Goal: Task Accomplishment & Management: Manage account settings

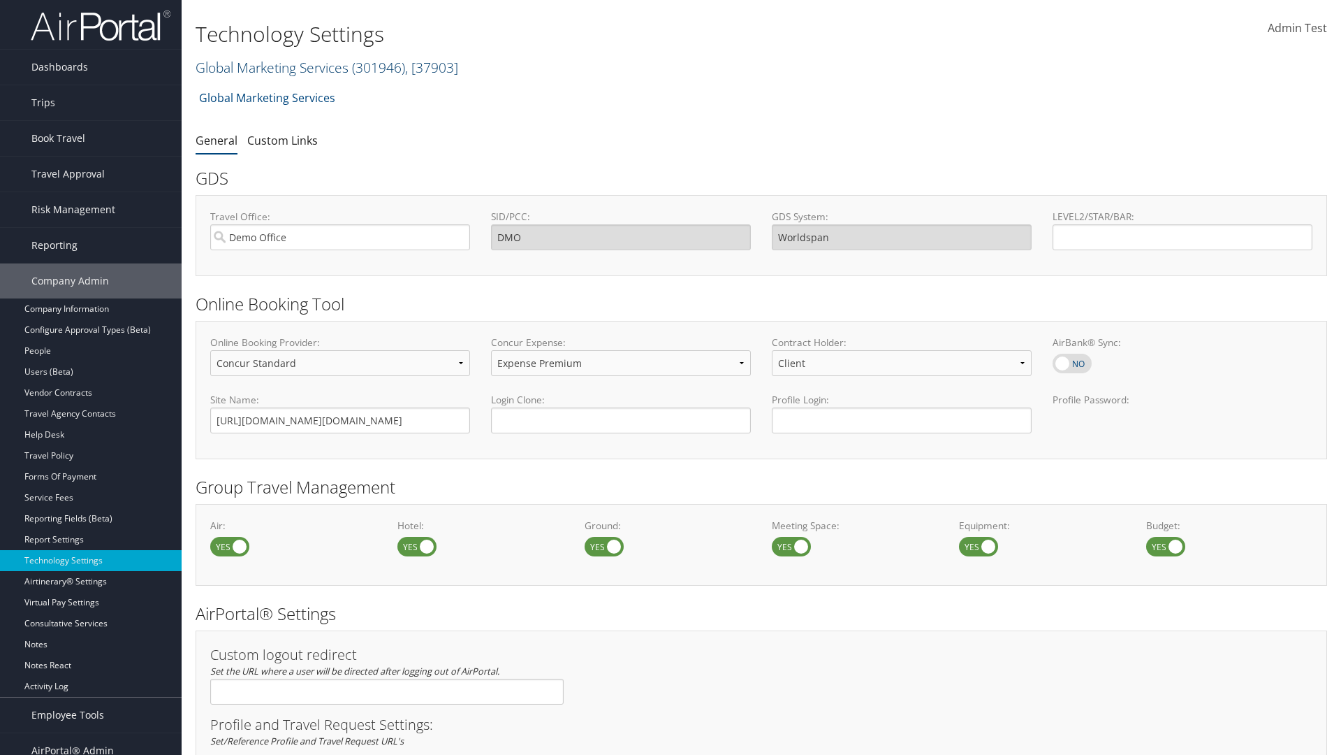
click at [270, 67] on link "Global Marketing Services ( 301946 ) , [ 37903 ]" at bounding box center [327, 67] width 263 height 19
click at [0, 0] on input "search" at bounding box center [0, 0] width 0 height 0
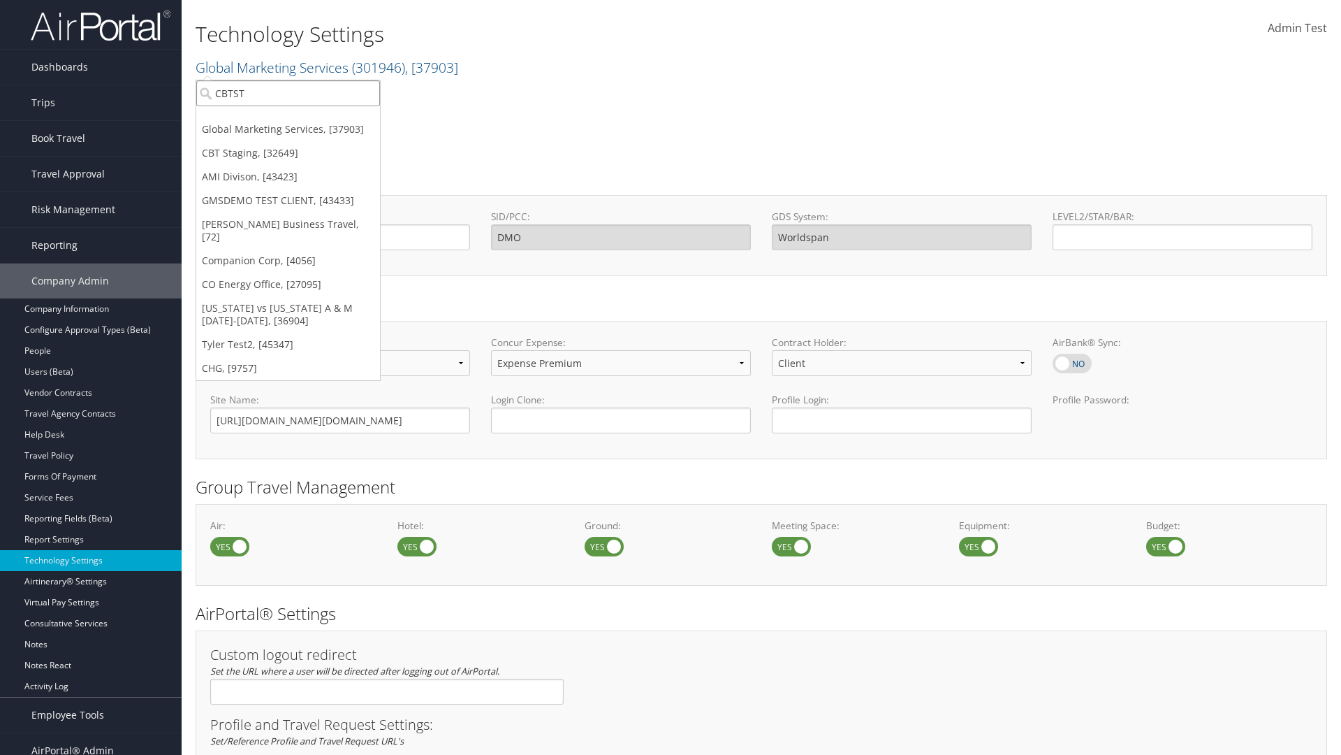
type input "CBTSTG"
click at [288, 119] on div "CBT Staging (CBTSTG), [32649]" at bounding box center [288, 118] width 199 height 13
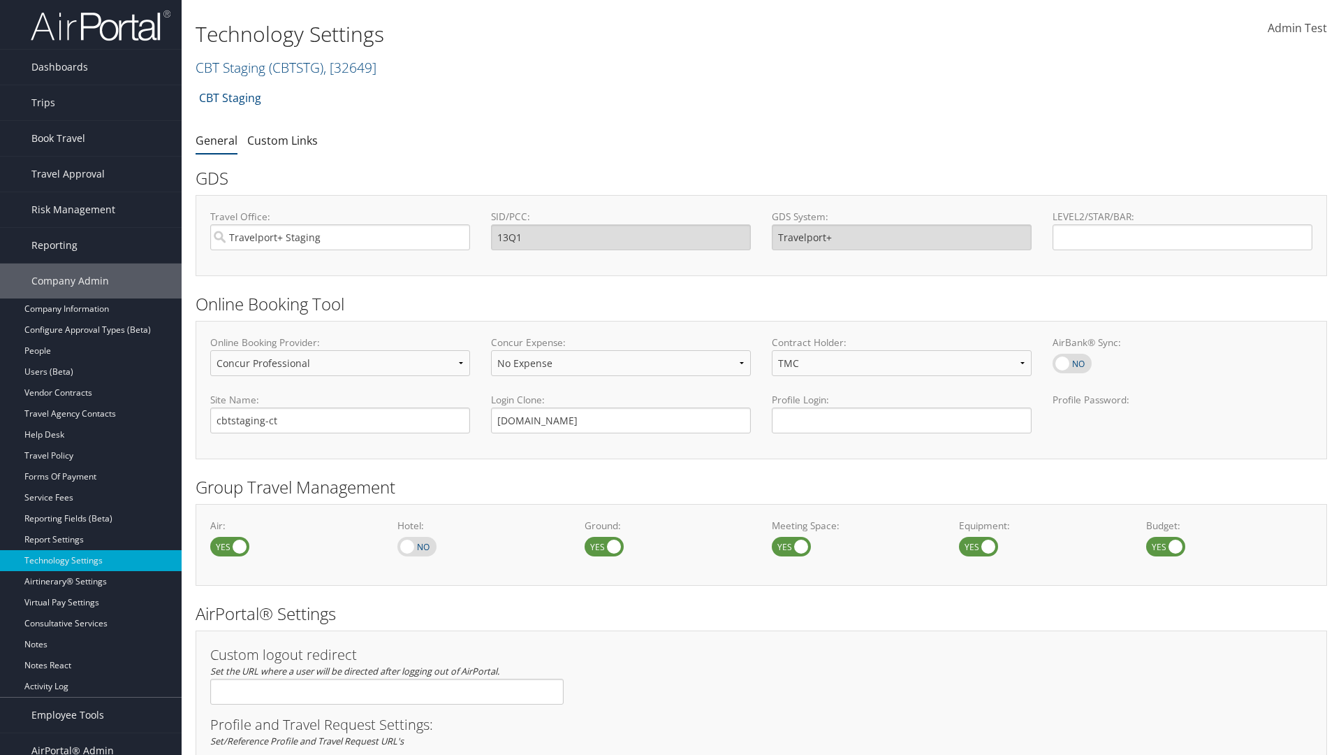
select select "4"
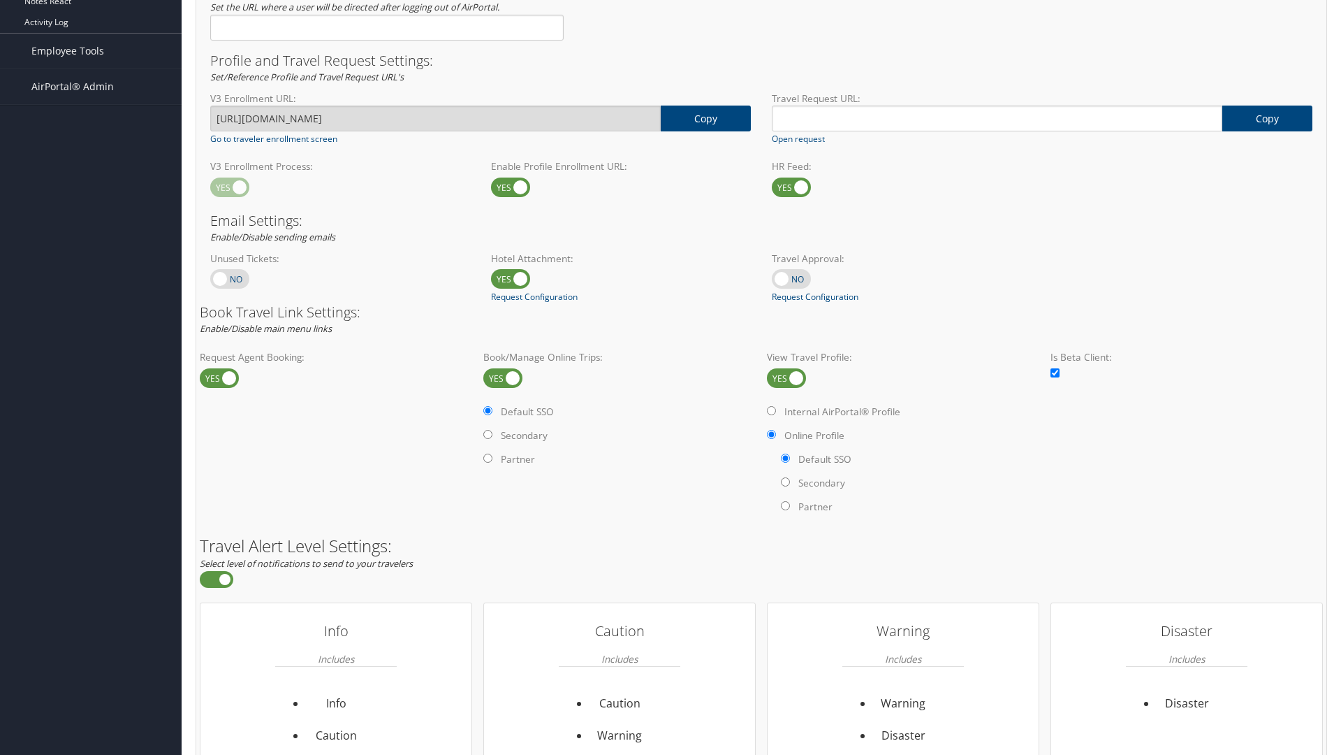
click at [787, 377] on label at bounding box center [786, 378] width 39 height 20
click at [783, 377] on input "checkbox" at bounding box center [778, 379] width 9 height 9
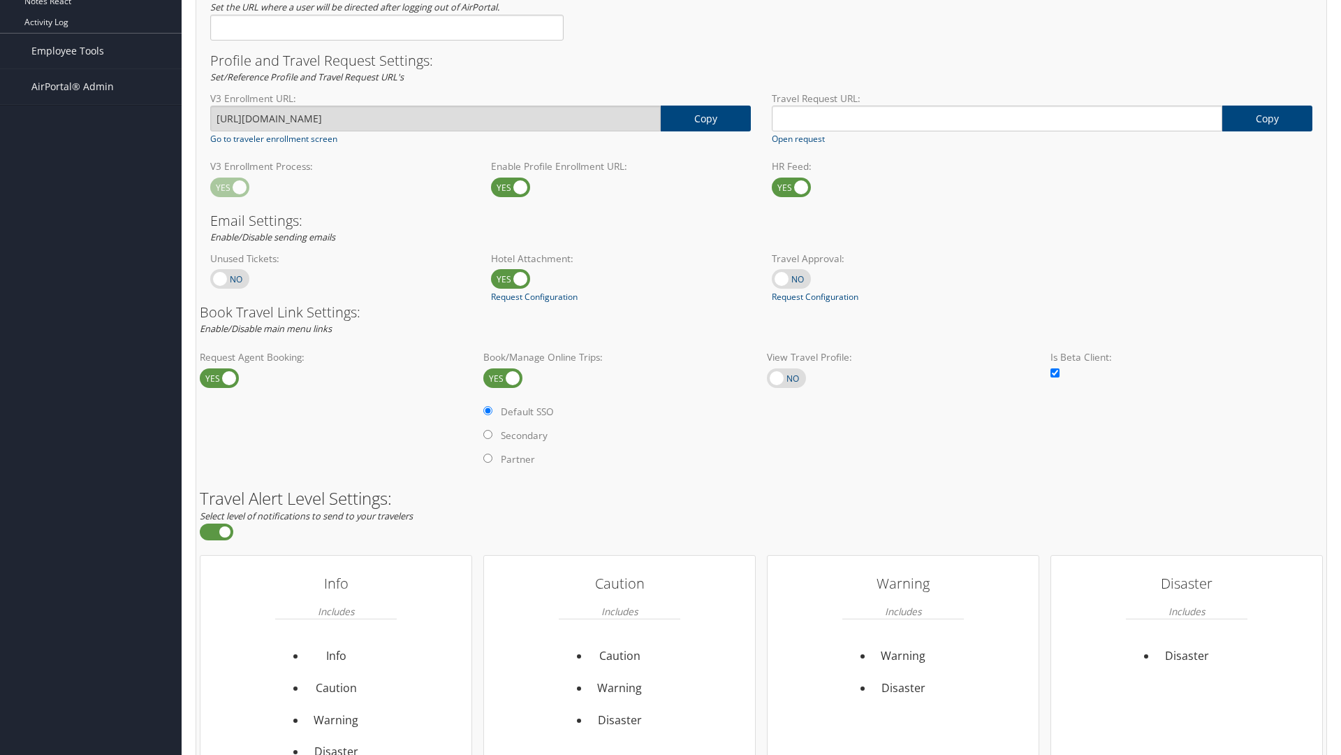
click at [787, 377] on label at bounding box center [786, 378] width 39 height 20
click at [783, 377] on input "checkbox" at bounding box center [778, 379] width 9 height 9
checkbox input "true"
click at [0, 0] on label "Internal AirPortal® Profile" at bounding box center [0, 0] width 0 height 0
click at [0, 0] on input "Internal AirPortal® Profile" at bounding box center [0, 0] width 0 height 0
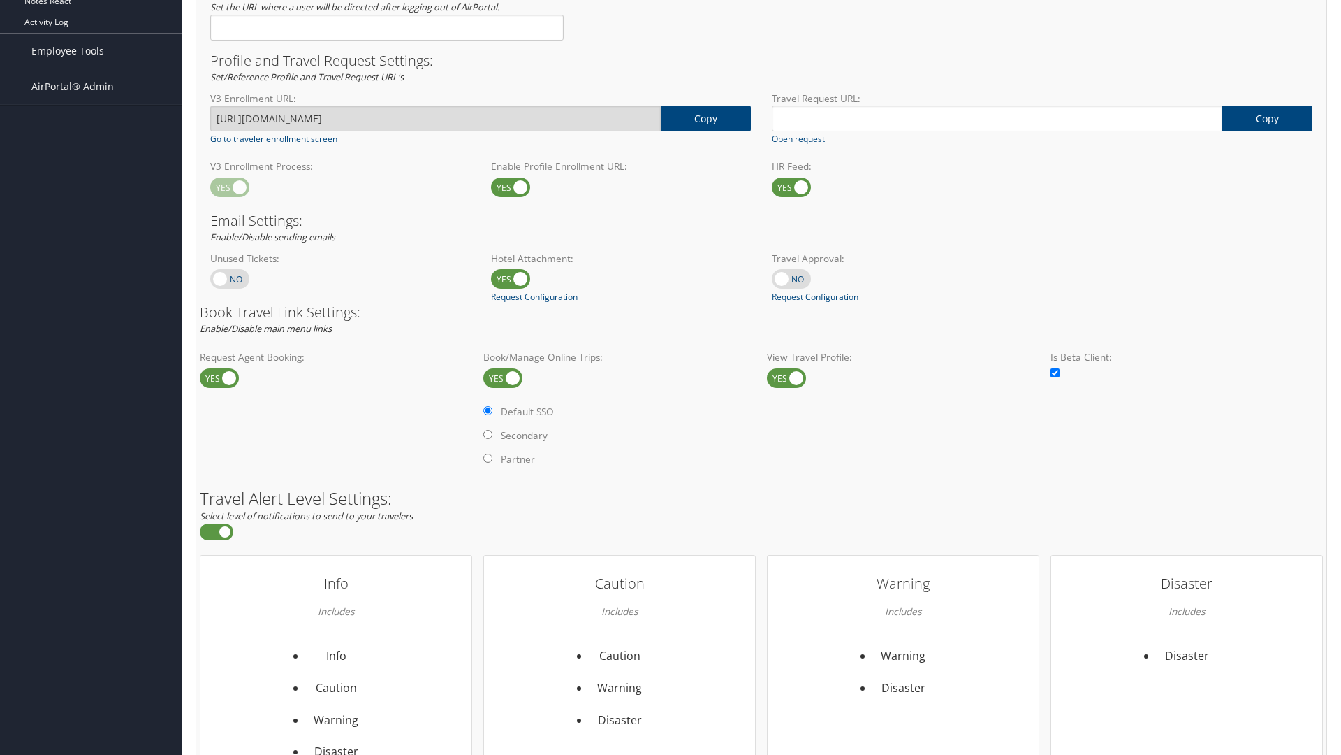
radio input "true"
radio input "false"
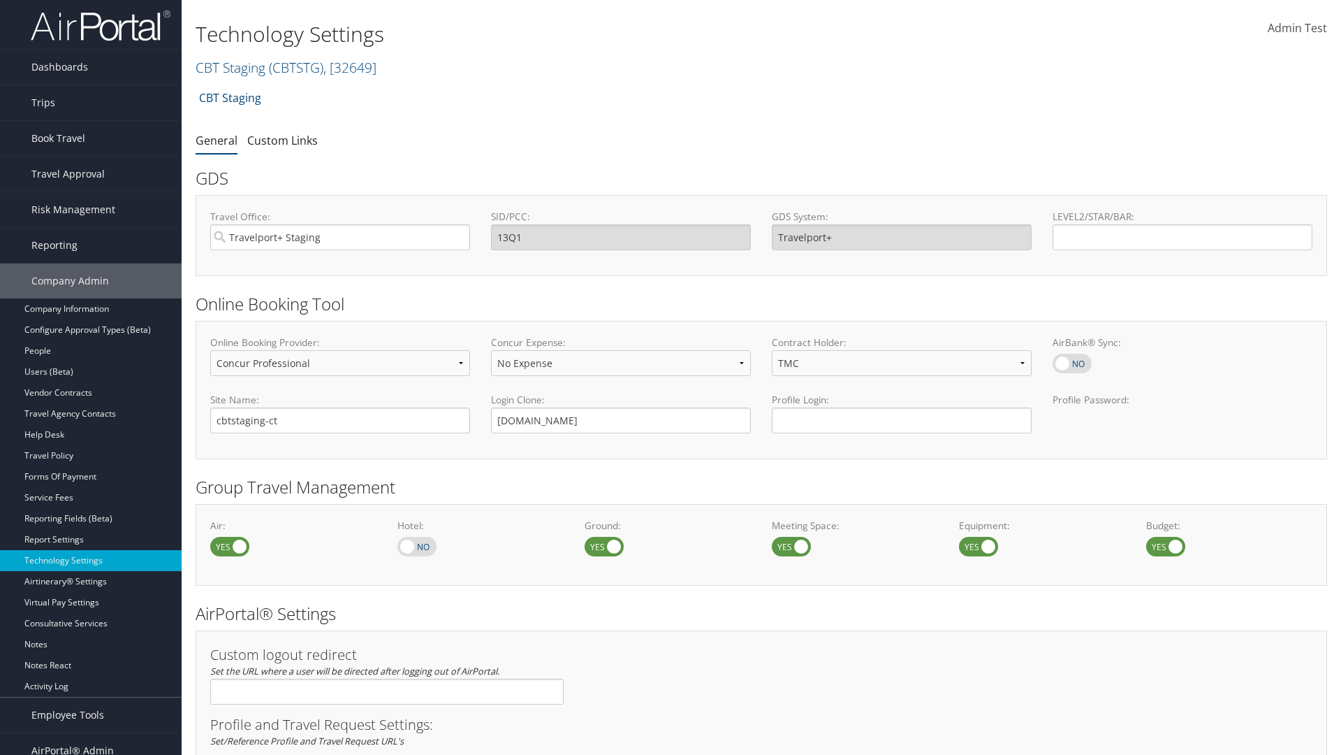
select select "4"
